Goal: Information Seeking & Learning: Learn about a topic

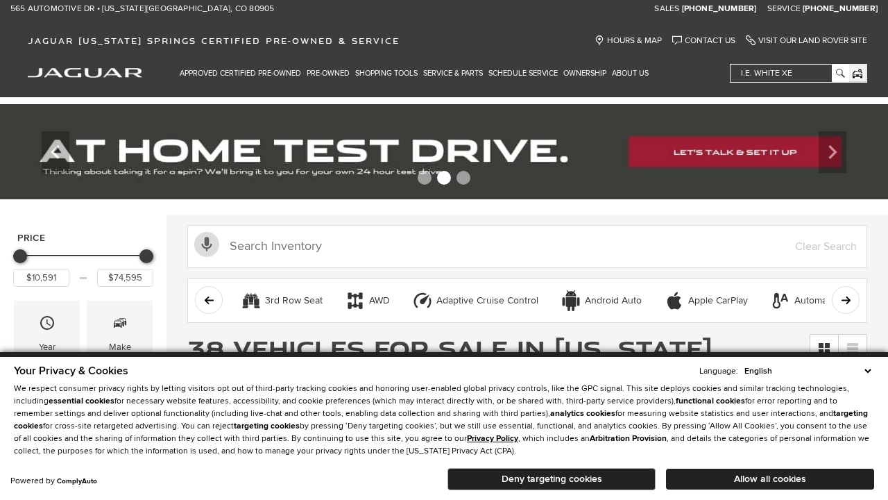
scroll to position [673, 0]
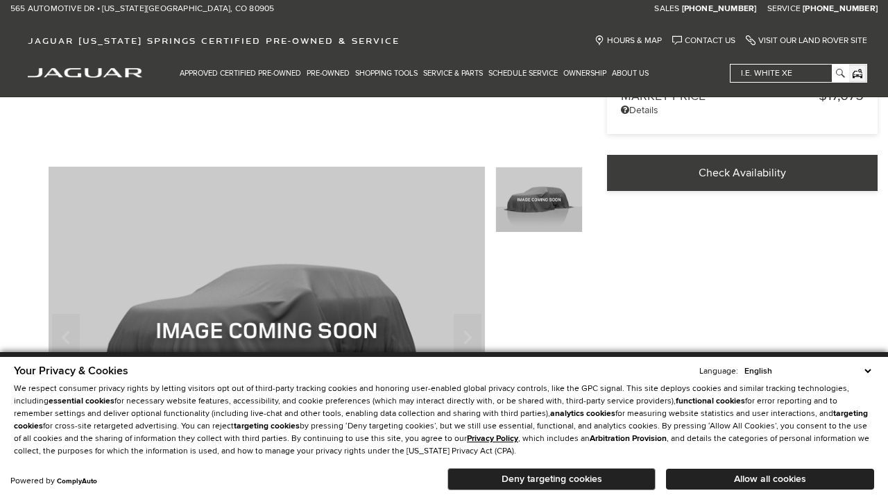
scroll to position [372, 0]
